Goal: Task Accomplishment & Management: Manage account settings

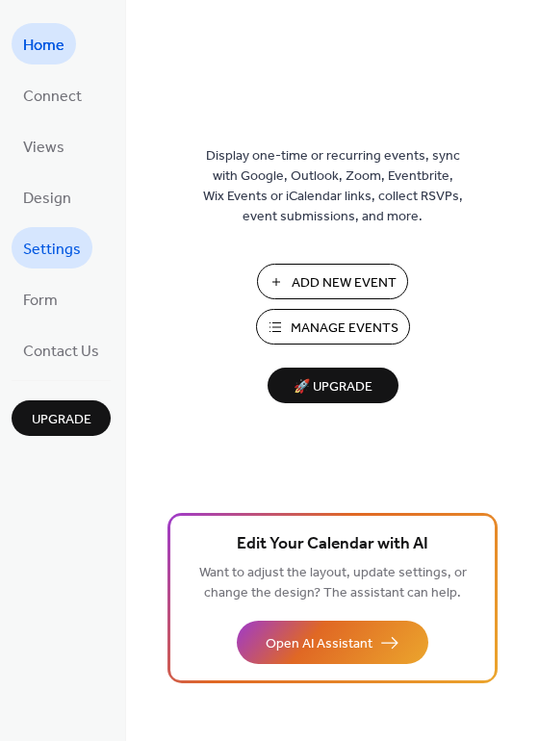
click at [40, 243] on span "Settings" at bounding box center [52, 250] width 58 height 30
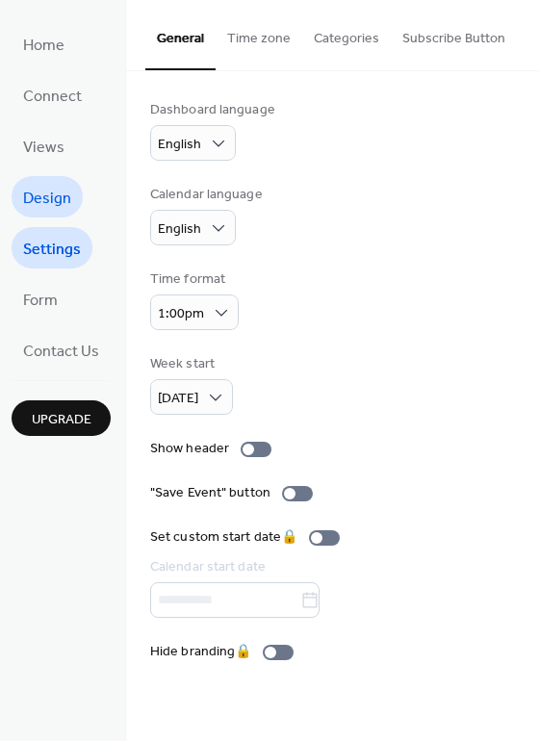
click at [65, 197] on span "Design" at bounding box center [47, 199] width 48 height 30
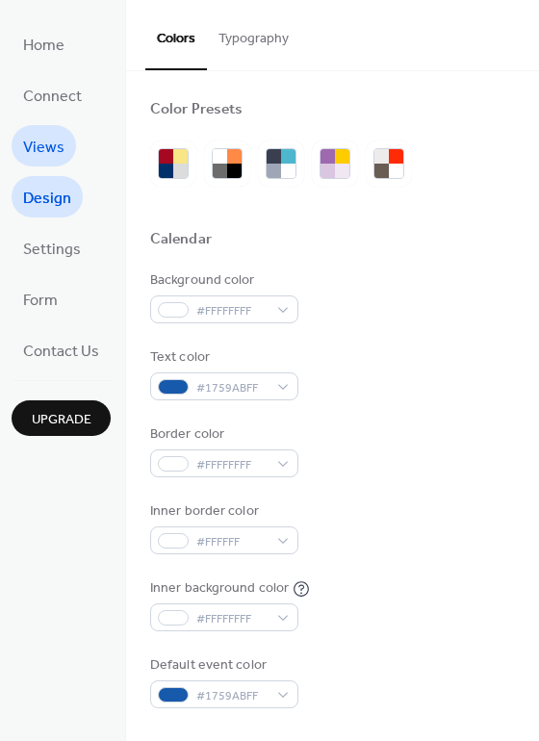
click at [56, 158] on span "Views" at bounding box center [43, 148] width 41 height 30
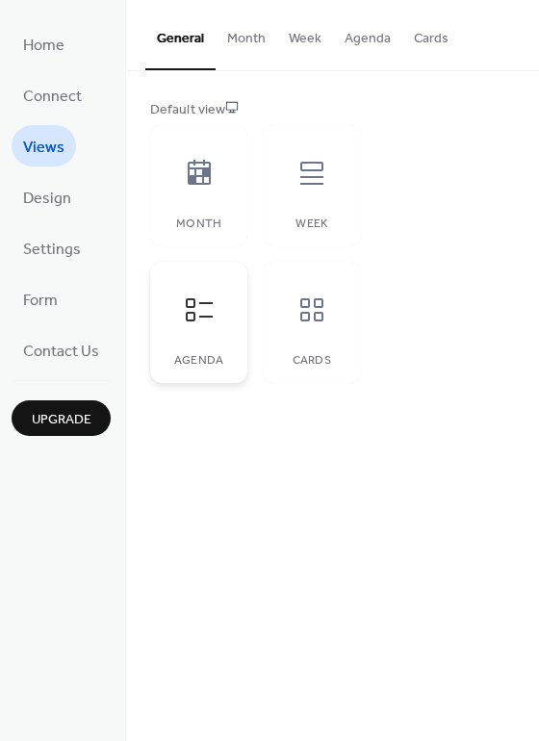
click at [192, 325] on div at bounding box center [199, 310] width 58 height 58
click at [237, 42] on button "Month" at bounding box center [247, 34] width 62 height 68
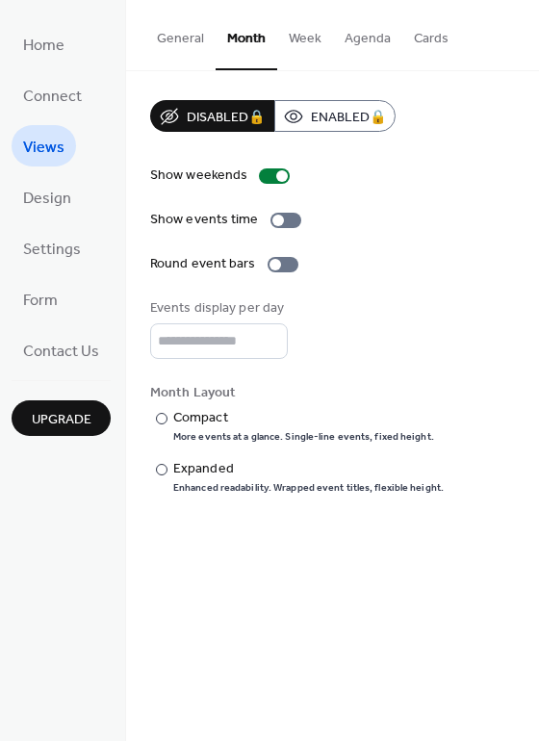
click at [358, 40] on button "Agenda" at bounding box center [367, 34] width 69 height 68
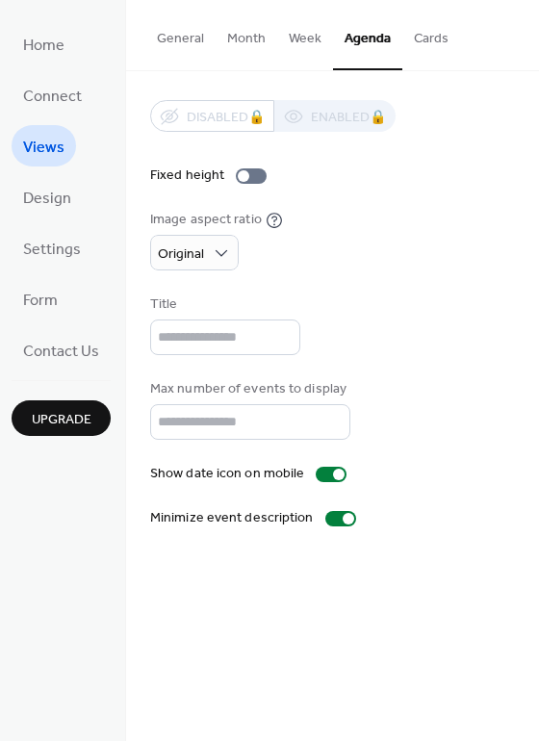
click at [422, 43] on button "Cards" at bounding box center [431, 34] width 58 height 68
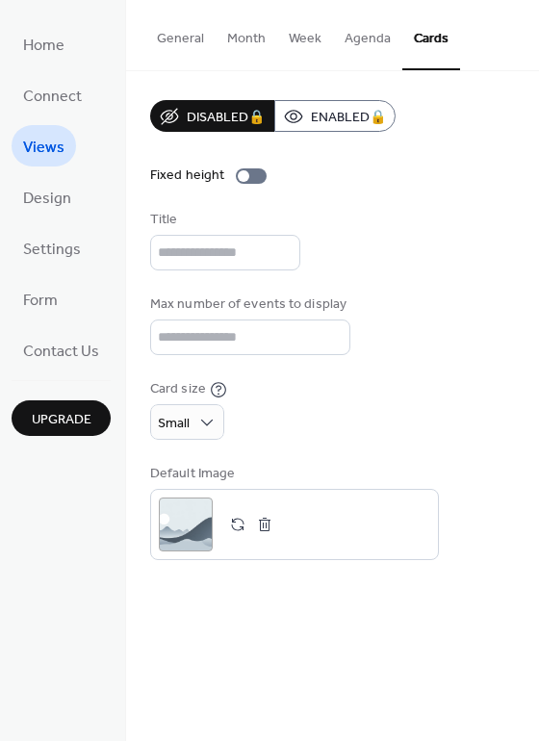
click at [370, 43] on button "Agenda" at bounding box center [367, 34] width 69 height 68
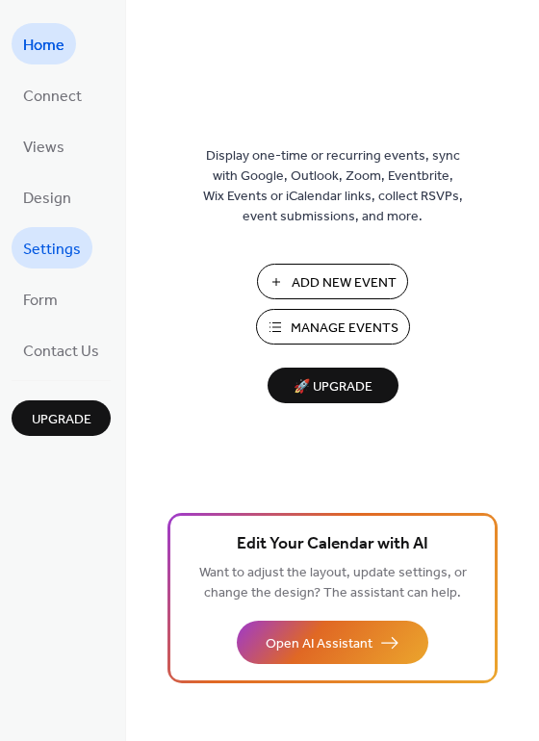
click at [46, 261] on span "Settings" at bounding box center [52, 250] width 58 height 30
